Goal: Information Seeking & Learning: Learn about a topic

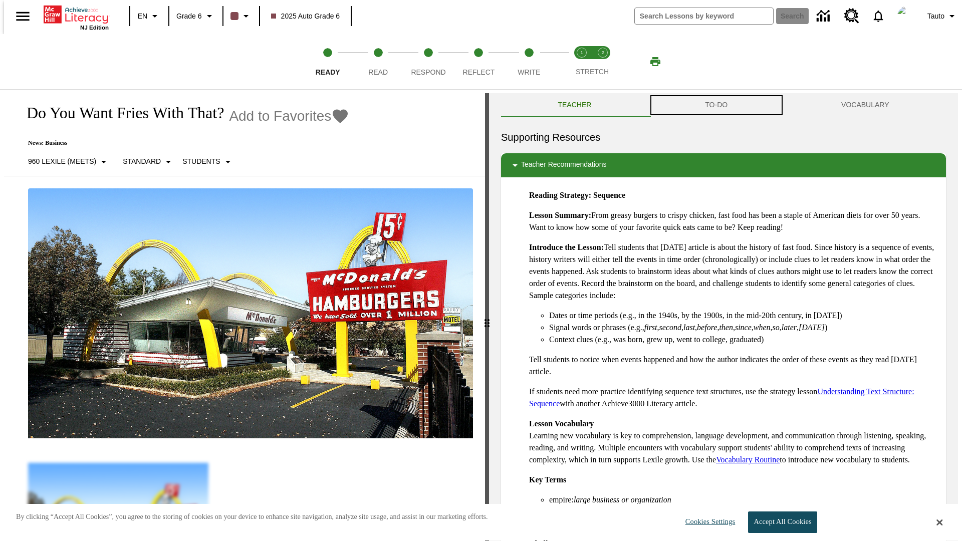
click at [716, 105] on button "TO-DO" at bounding box center [716, 105] width 136 height 24
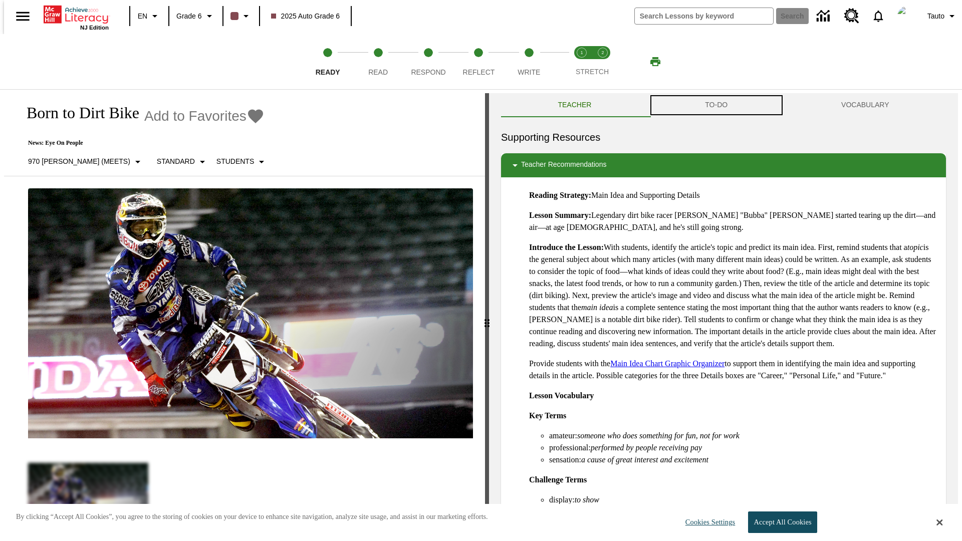
click at [716, 105] on button "TO-DO" at bounding box center [716, 105] width 136 height 24
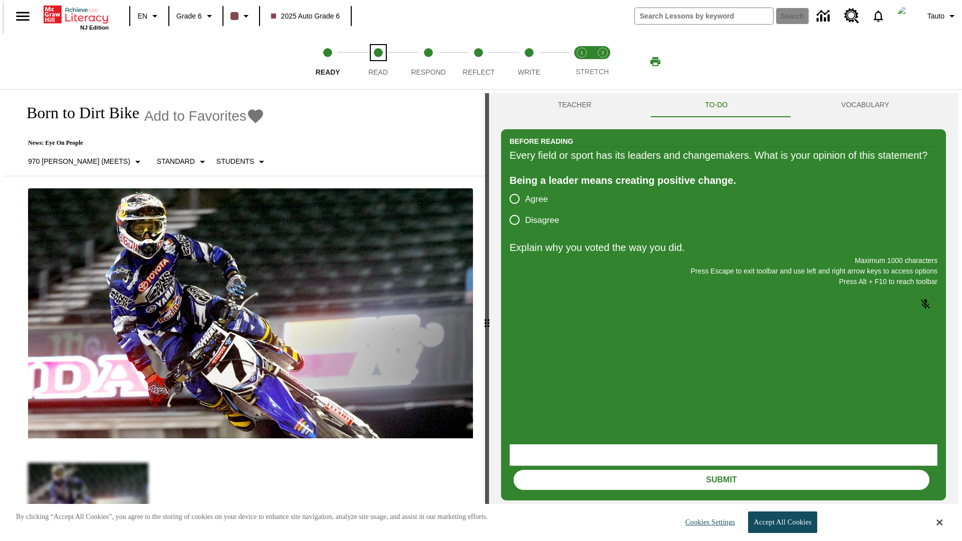
click at [378, 62] on span "Read" at bounding box center [378, 68] width 20 height 18
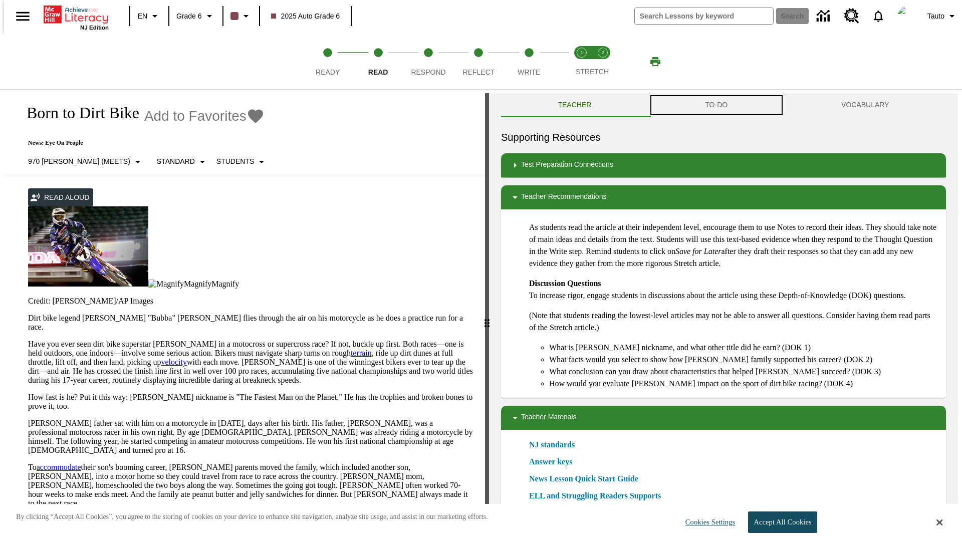
scroll to position [1, 0]
click at [716, 105] on button "TO-DO" at bounding box center [716, 105] width 136 height 24
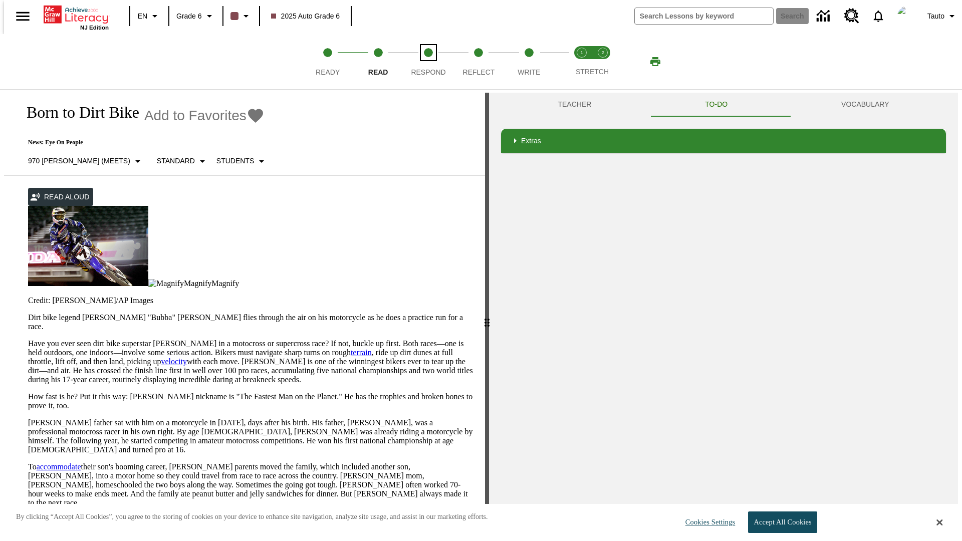
click at [428, 62] on span "Respond" at bounding box center [428, 68] width 35 height 18
